Goal: Task Accomplishment & Management: Complete application form

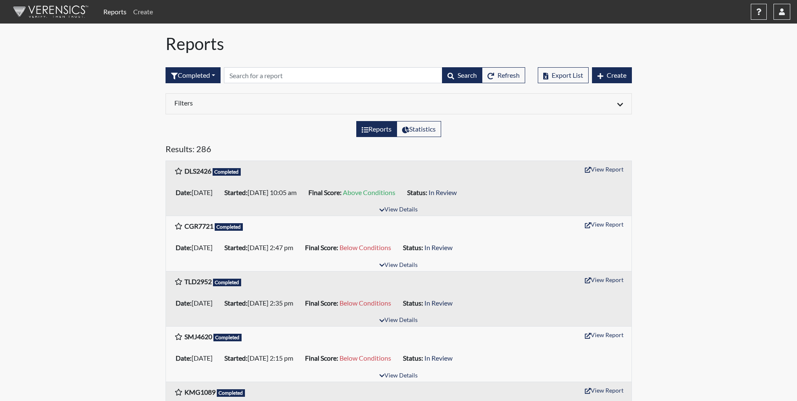
click at [143, 10] on link "Create" at bounding box center [143, 11] width 26 height 17
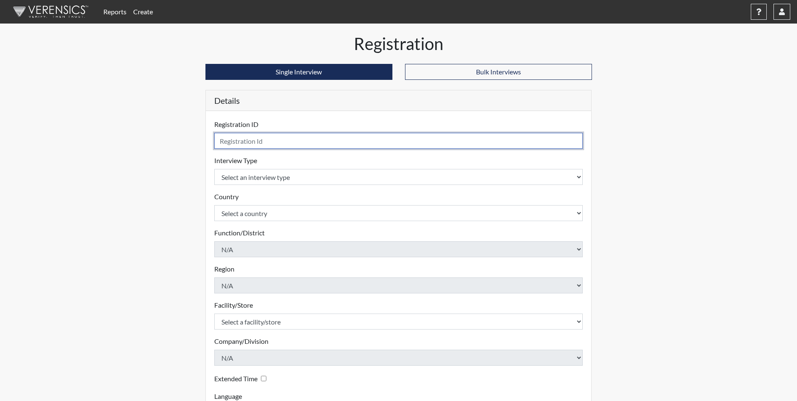
click at [278, 143] on input "text" at bounding box center [398, 141] width 369 height 16
type input "CZS3769"
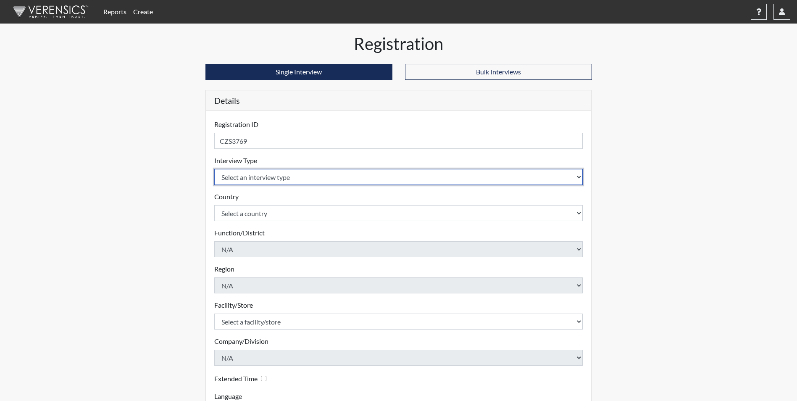
click at [241, 175] on select "Select an interview type Corrections Pre-Employment" at bounding box center [398, 177] width 369 height 16
select select "ff733e93-e1bf-11ea-9c9f-0eff0cf7eb8f"
click at [214, 169] on select "Select an interview type Corrections Pre-Employment" at bounding box center [398, 177] width 369 height 16
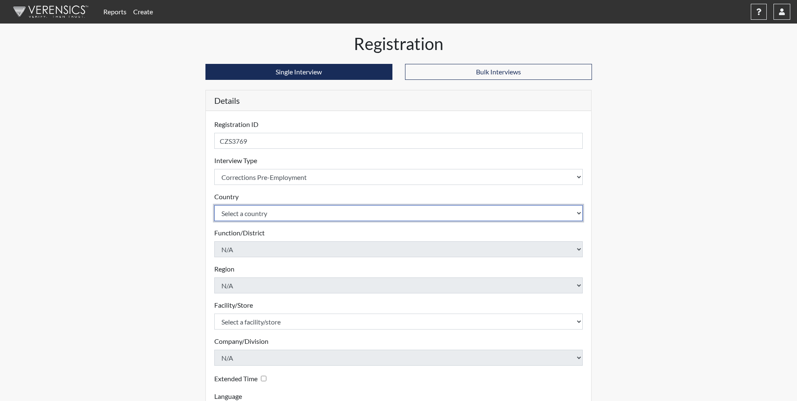
click at [249, 213] on select "Select a country [GEOGRAPHIC_DATA] [GEOGRAPHIC_DATA]" at bounding box center [398, 213] width 369 height 16
select select "united-states-of-[GEOGRAPHIC_DATA]"
click at [214, 205] on select "Select a country [GEOGRAPHIC_DATA] [GEOGRAPHIC_DATA]" at bounding box center [398, 213] width 369 height 16
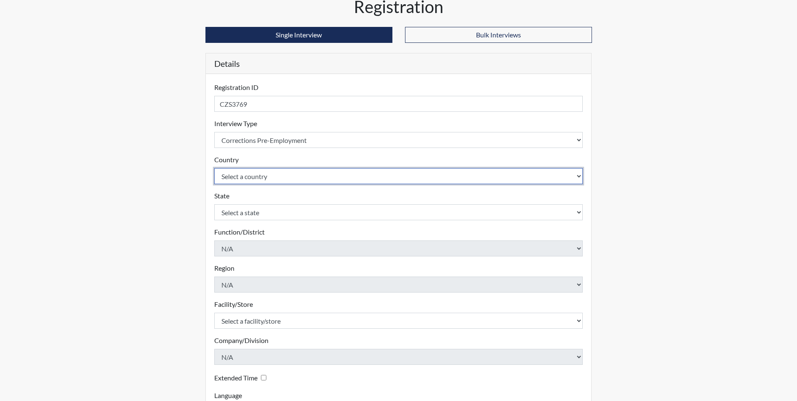
scroll to position [84, 0]
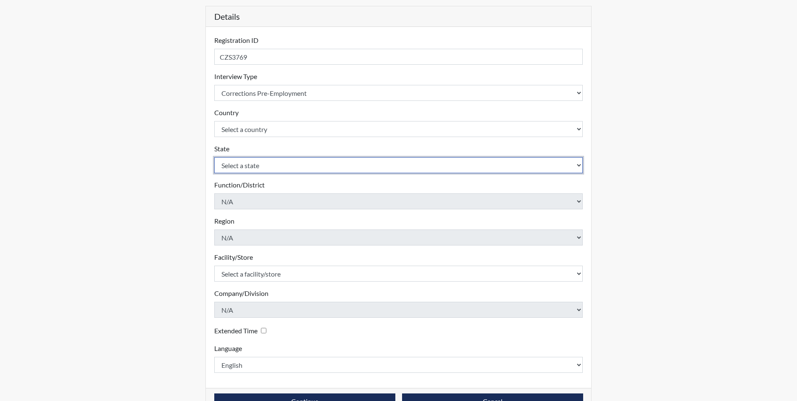
click at [255, 161] on select "Select a state [US_STATE] [US_STATE] [US_STATE] [US_STATE] [US_STATE] [US_STATE…" at bounding box center [398, 165] width 369 height 16
select select "GA"
click at [214, 157] on select "Select a state [US_STATE] [US_STATE] [US_STATE] [US_STATE] [US_STATE] [US_STATE…" at bounding box center [398, 165] width 369 height 16
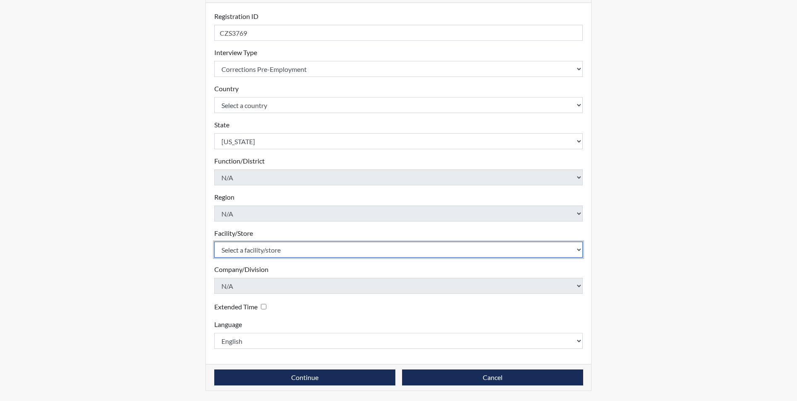
click at [251, 251] on select "Select a facility/store [PERSON_NAME]" at bounding box center [398, 250] width 369 height 16
select select "6cac2b59-3591-4b40-b097-ccfdafc86ef1"
click at [214, 242] on select "Select a facility/store [PERSON_NAME]" at bounding box center [398, 250] width 369 height 16
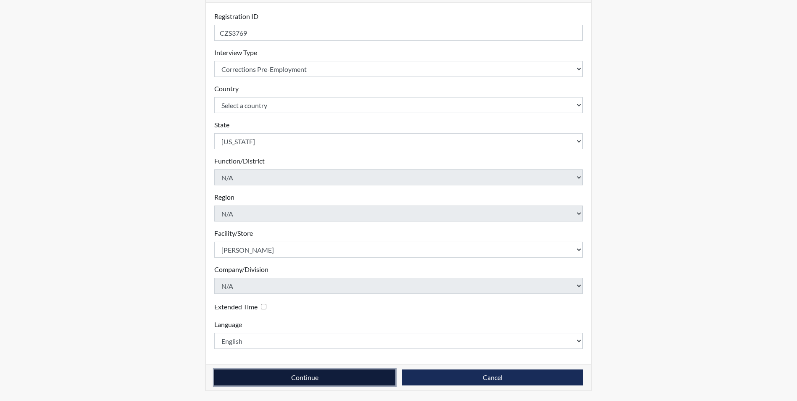
click at [362, 378] on button "Continue" at bounding box center [304, 378] width 181 height 16
